Goal: Transaction & Acquisition: Subscribe to service/newsletter

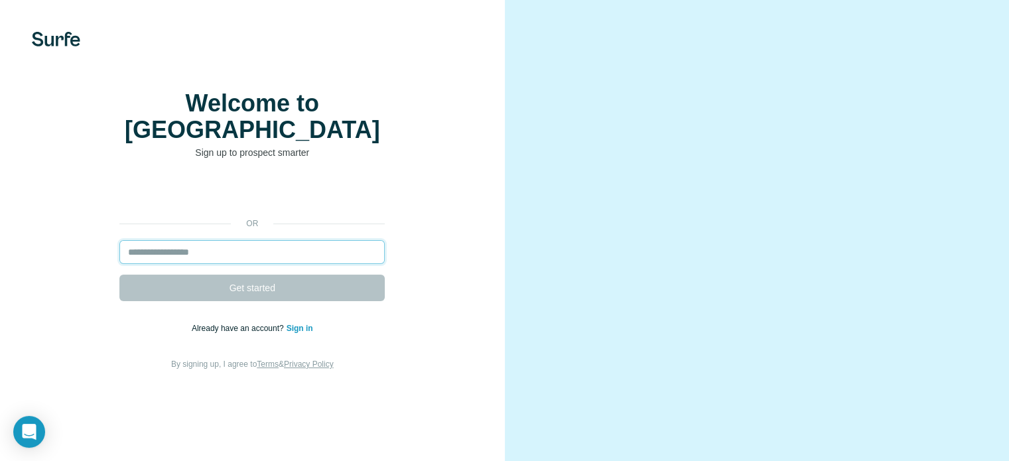
click at [215, 264] on input "email" at bounding box center [251, 252] width 265 height 24
type input "**********"
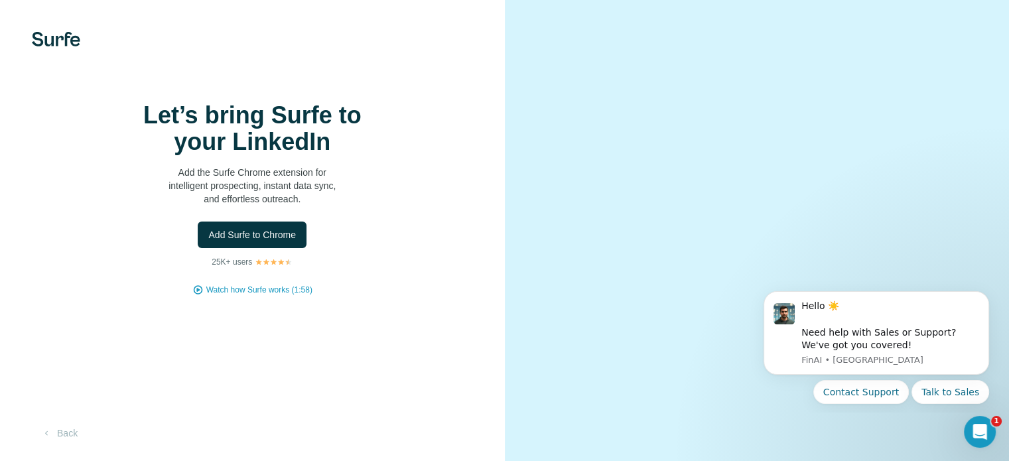
scroll to position [65, 0]
click at [258, 228] on span "Add Surfe to Chrome" at bounding box center [252, 234] width 88 height 13
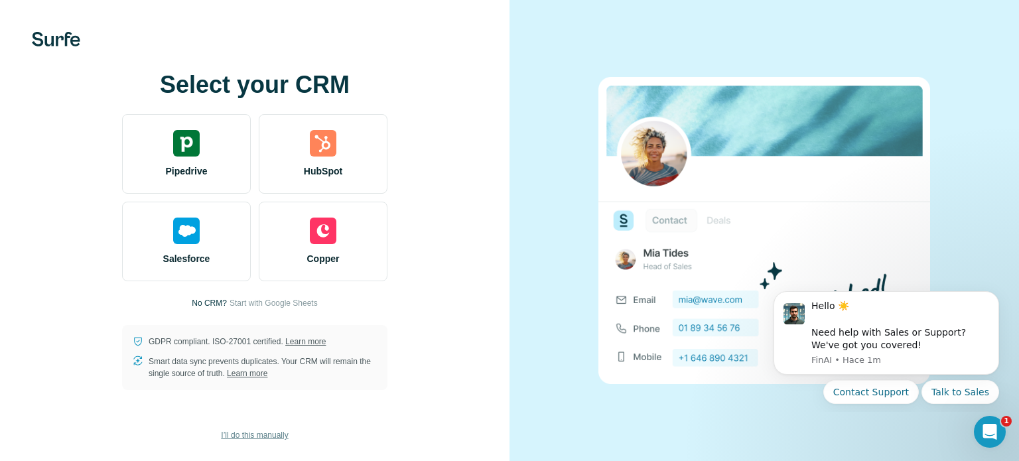
click at [280, 430] on span "I’ll do this manually" at bounding box center [254, 435] width 67 height 12
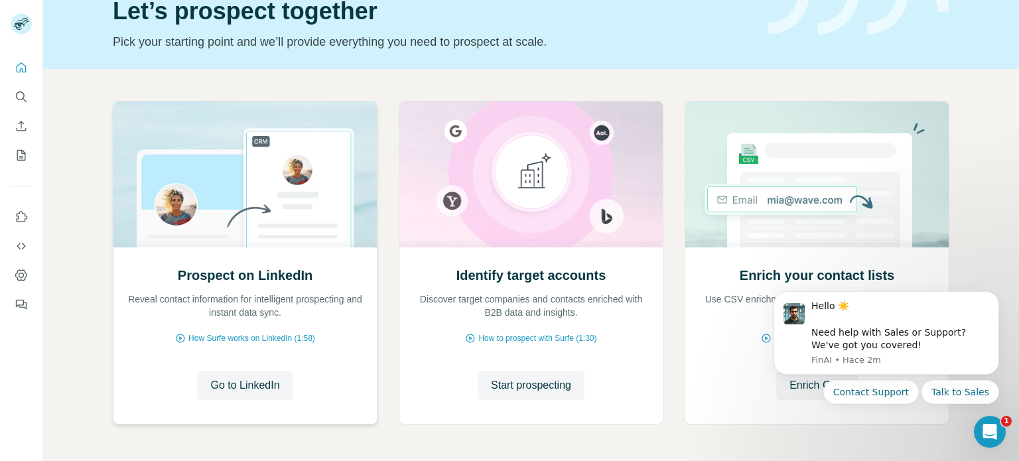
scroll to position [66, 0]
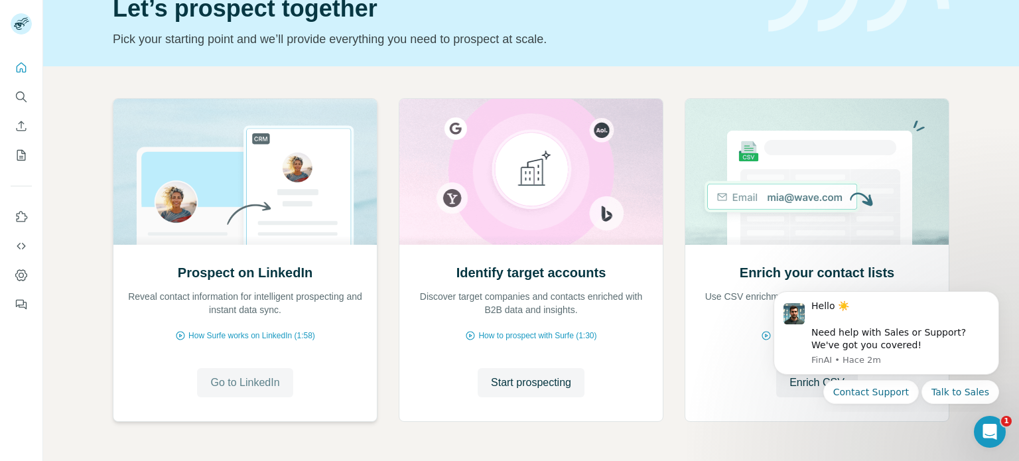
click at [239, 380] on span "Go to LinkedIn" at bounding box center [244, 383] width 69 height 16
